Goal: Task Accomplishment & Management: Use online tool/utility

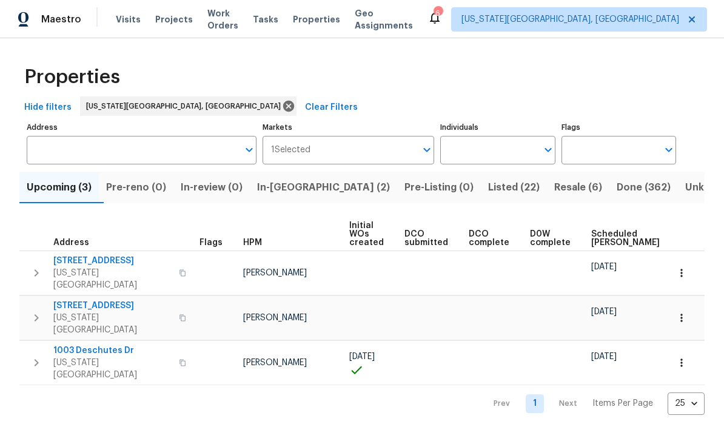
click at [275, 19] on span "Tasks" at bounding box center [265, 19] width 25 height 8
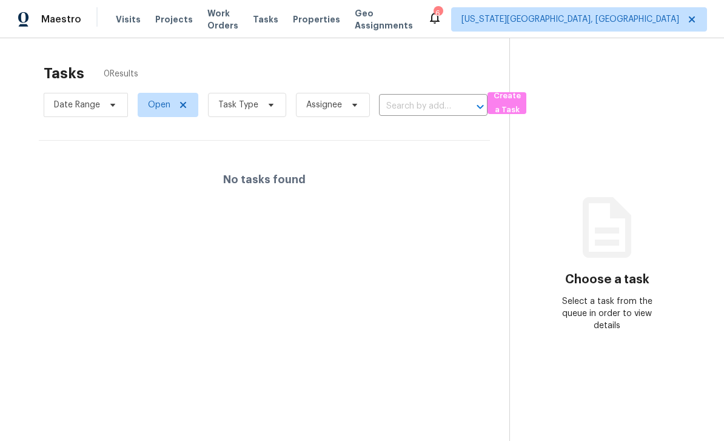
click at [234, 22] on span "Work Orders" at bounding box center [222, 19] width 31 height 24
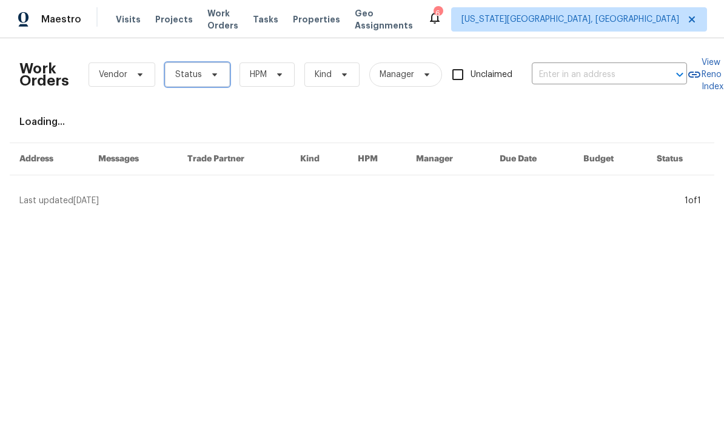
click at [221, 80] on span "Status" at bounding box center [197, 74] width 65 height 24
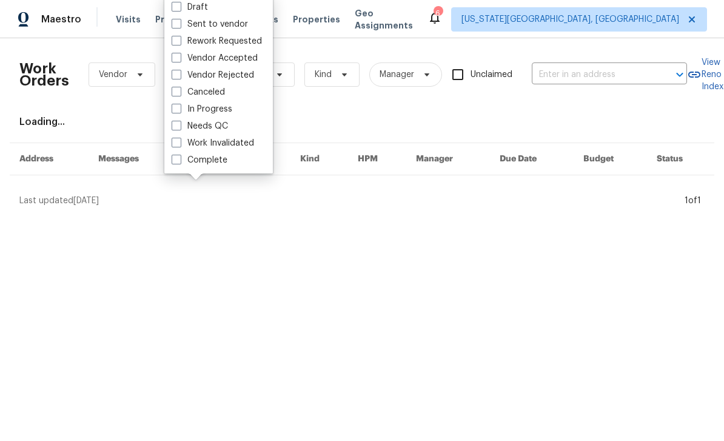
click at [179, 129] on span at bounding box center [177, 126] width 10 height 10
click at [179, 128] on input "Needs QC" at bounding box center [176, 124] width 8 height 8
checkbox input "true"
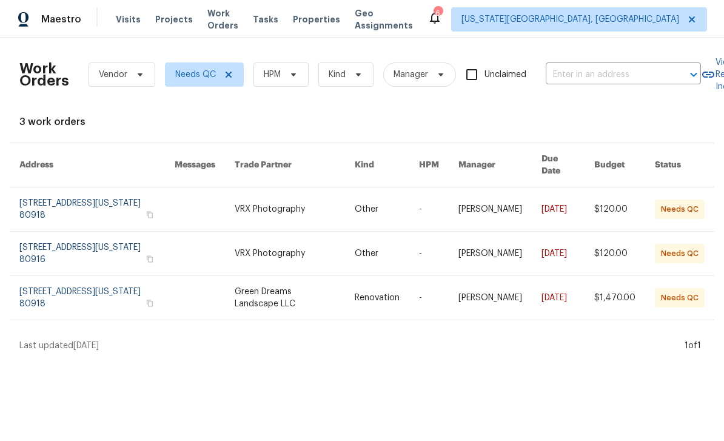
click at [286, 286] on link at bounding box center [294, 298] width 119 height 44
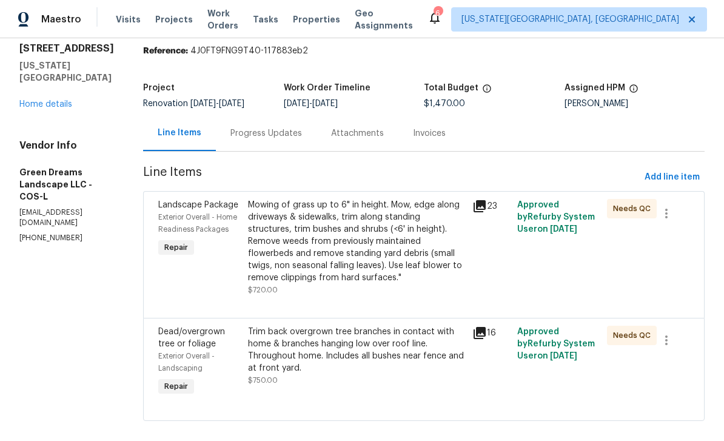
scroll to position [19, 0]
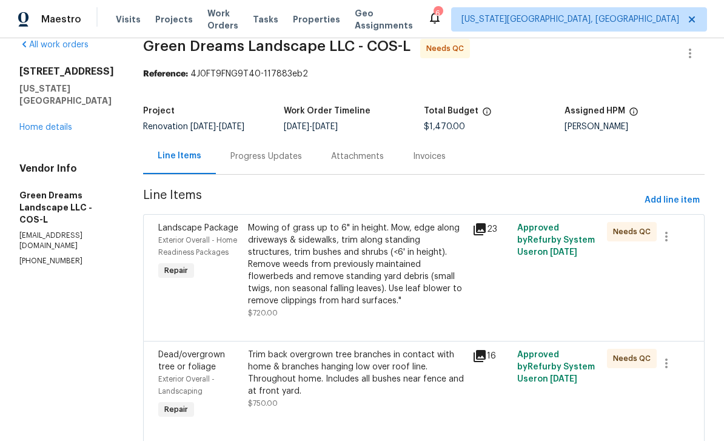
click at [343, 273] on div "Mowing of grass up to 6" in height. Mow, edge along driveways & sidewalks, trim…" at bounding box center [356, 264] width 217 height 85
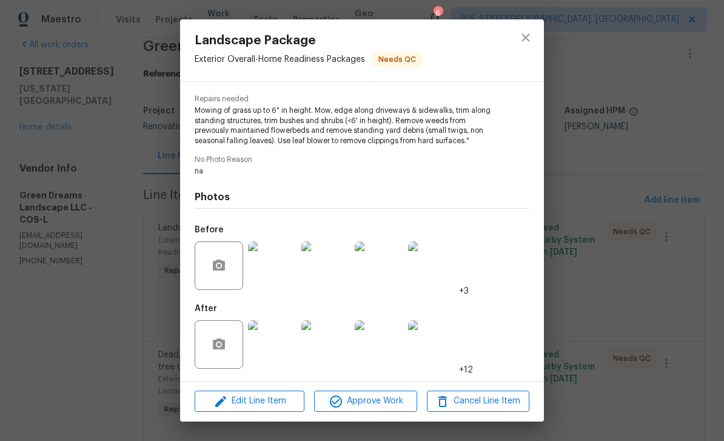
scroll to position [119, 0]
click at [272, 342] on img at bounding box center [272, 344] width 49 height 49
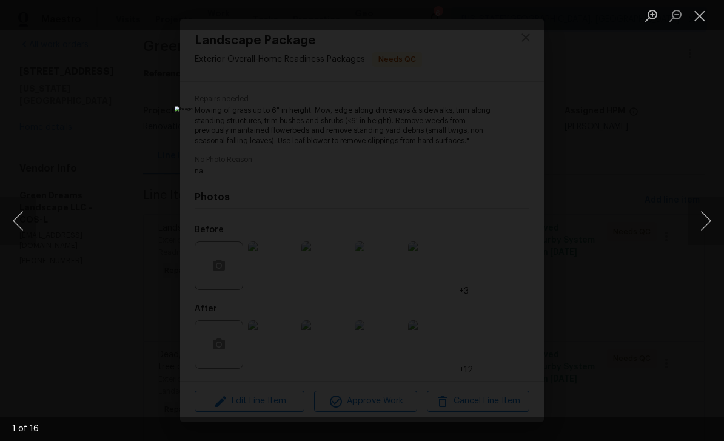
click at [703, 223] on button "Next image" at bounding box center [706, 220] width 36 height 49
click at [699, 214] on button "Next image" at bounding box center [706, 220] width 36 height 49
click at [699, 211] on button "Next image" at bounding box center [706, 220] width 36 height 49
click at [699, 209] on button "Next image" at bounding box center [706, 220] width 36 height 49
click at [21, 217] on button "Previous image" at bounding box center [18, 220] width 36 height 49
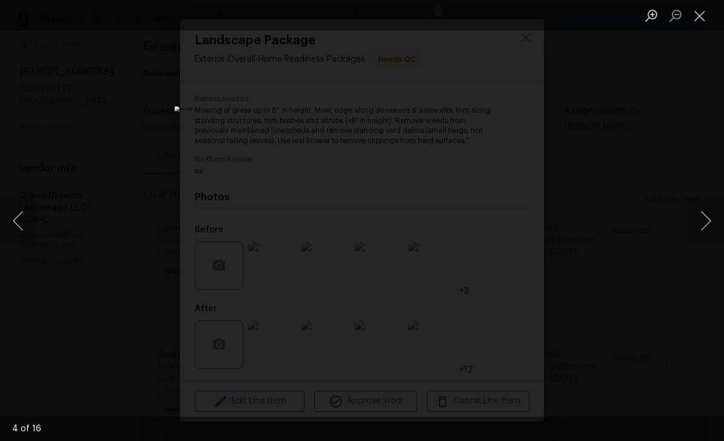
click at [703, 213] on button "Next image" at bounding box center [706, 220] width 36 height 49
click at [706, 220] on button "Next image" at bounding box center [706, 220] width 36 height 49
click at [704, 215] on button "Next image" at bounding box center [706, 220] width 36 height 49
click at [695, 210] on button "Next image" at bounding box center [706, 220] width 36 height 49
click at [696, 207] on button "Next image" at bounding box center [706, 220] width 36 height 49
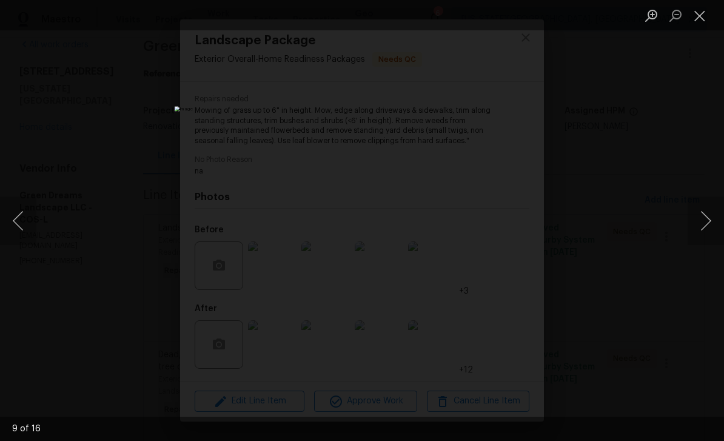
click at [700, 206] on button "Next image" at bounding box center [706, 220] width 36 height 49
click at [702, 215] on button "Next image" at bounding box center [706, 220] width 36 height 49
click at [702, 214] on button "Next image" at bounding box center [706, 220] width 36 height 49
click at [700, 22] on button "Close lightbox" at bounding box center [700, 15] width 24 height 21
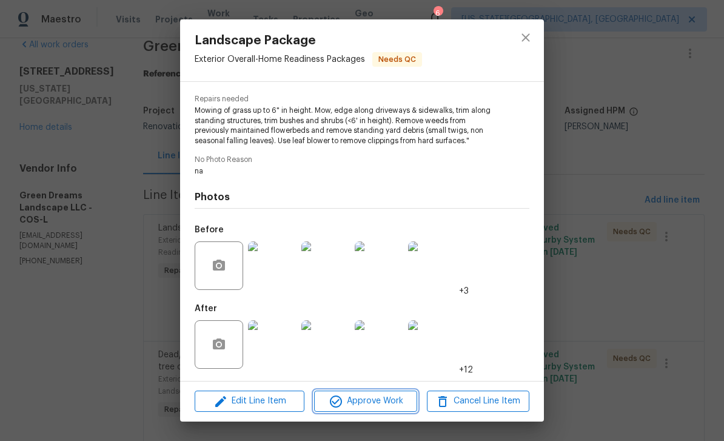
click at [381, 403] on span "Approve Work" at bounding box center [365, 401] width 95 height 15
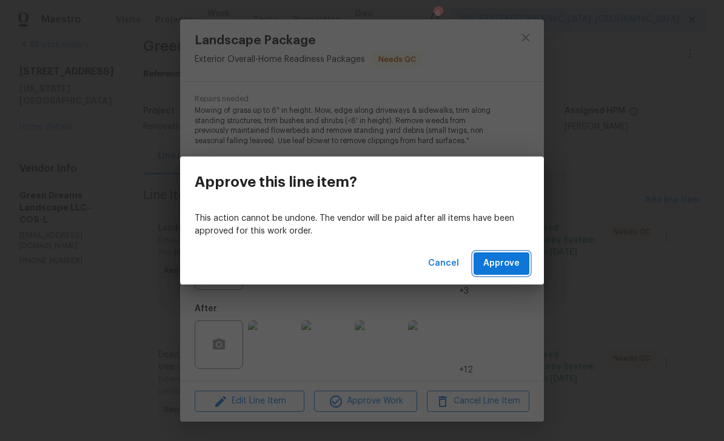
click at [508, 255] on button "Approve" at bounding box center [502, 263] width 56 height 22
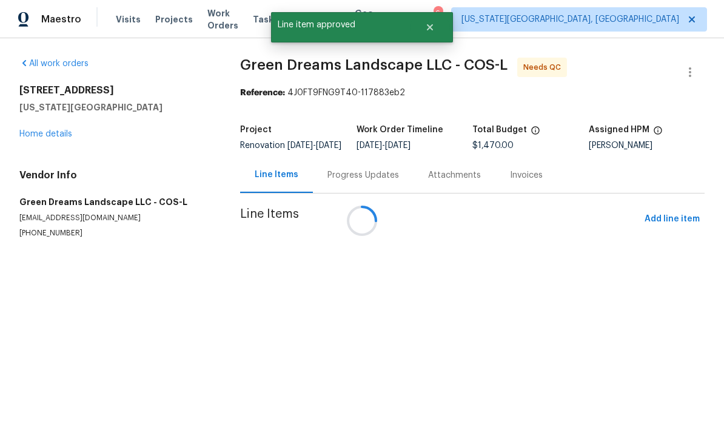
scroll to position [0, 0]
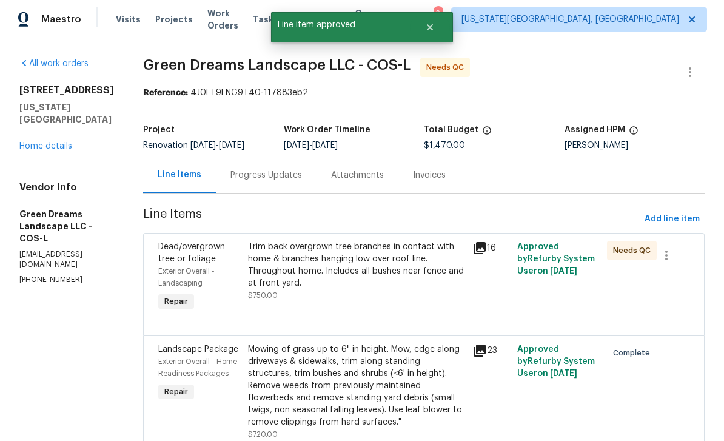
click at [368, 278] on div "Trim back overgrown tree branches in contact with home & branches hanging low o…" at bounding box center [356, 265] width 217 height 49
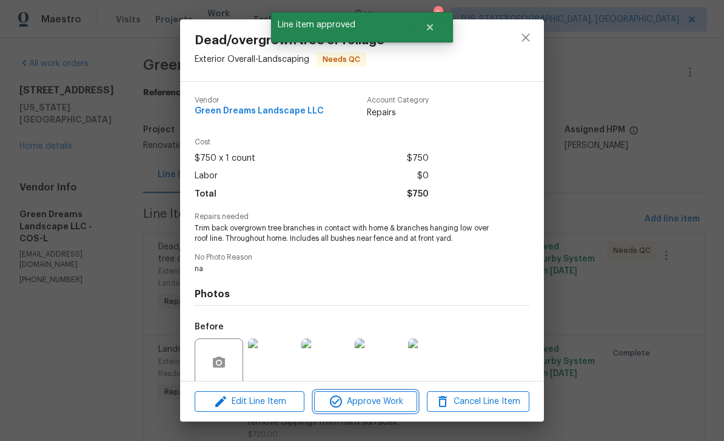
click at [378, 407] on span "Approve Work" at bounding box center [365, 401] width 95 height 15
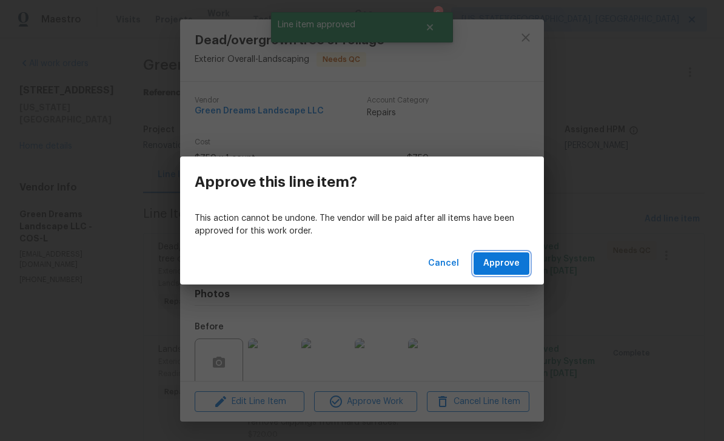
click at [500, 269] on span "Approve" at bounding box center [501, 263] width 36 height 15
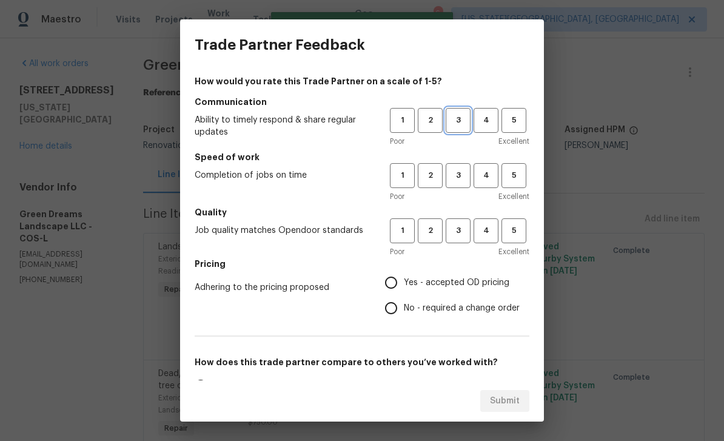
click at [457, 124] on span "3" at bounding box center [458, 120] width 22 height 14
click at [463, 185] on button "3" at bounding box center [458, 175] width 25 height 25
click at [459, 220] on button "3" at bounding box center [458, 230] width 25 height 25
click at [394, 292] on input "Yes - accepted OD pricing" at bounding box center [390, 282] width 25 height 25
radio input "true"
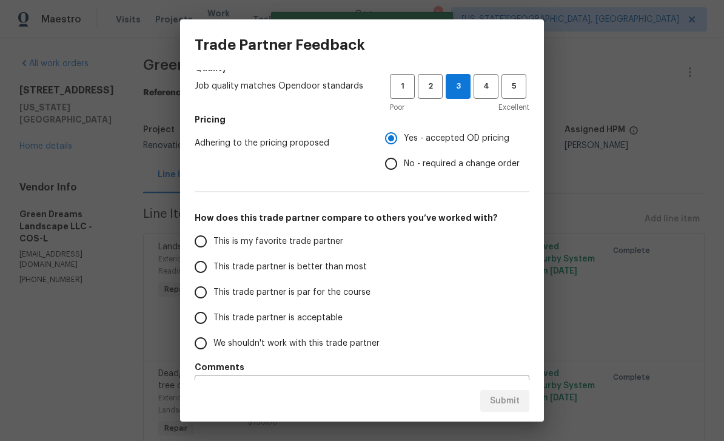
scroll to position [145, 0]
click at [225, 290] on span "This trade partner is par for the course" at bounding box center [291, 292] width 157 height 13
click at [213, 290] on input "This trade partner is par for the course" at bounding box center [200, 291] width 25 height 25
click at [495, 406] on span "Submit" at bounding box center [505, 401] width 30 height 15
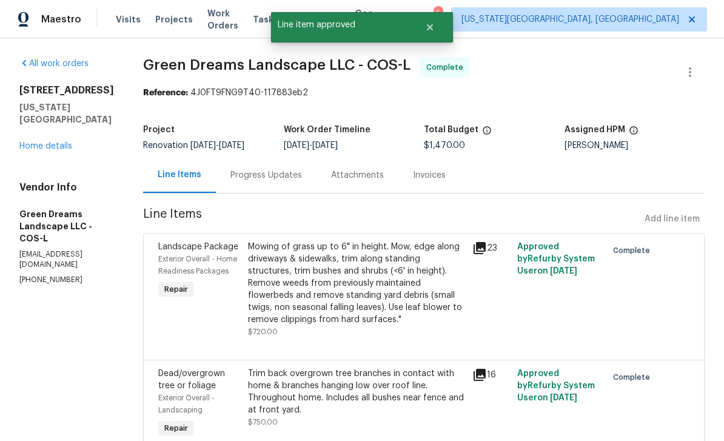
radio input "true"
